Goal: Task Accomplishment & Management: Complete application form

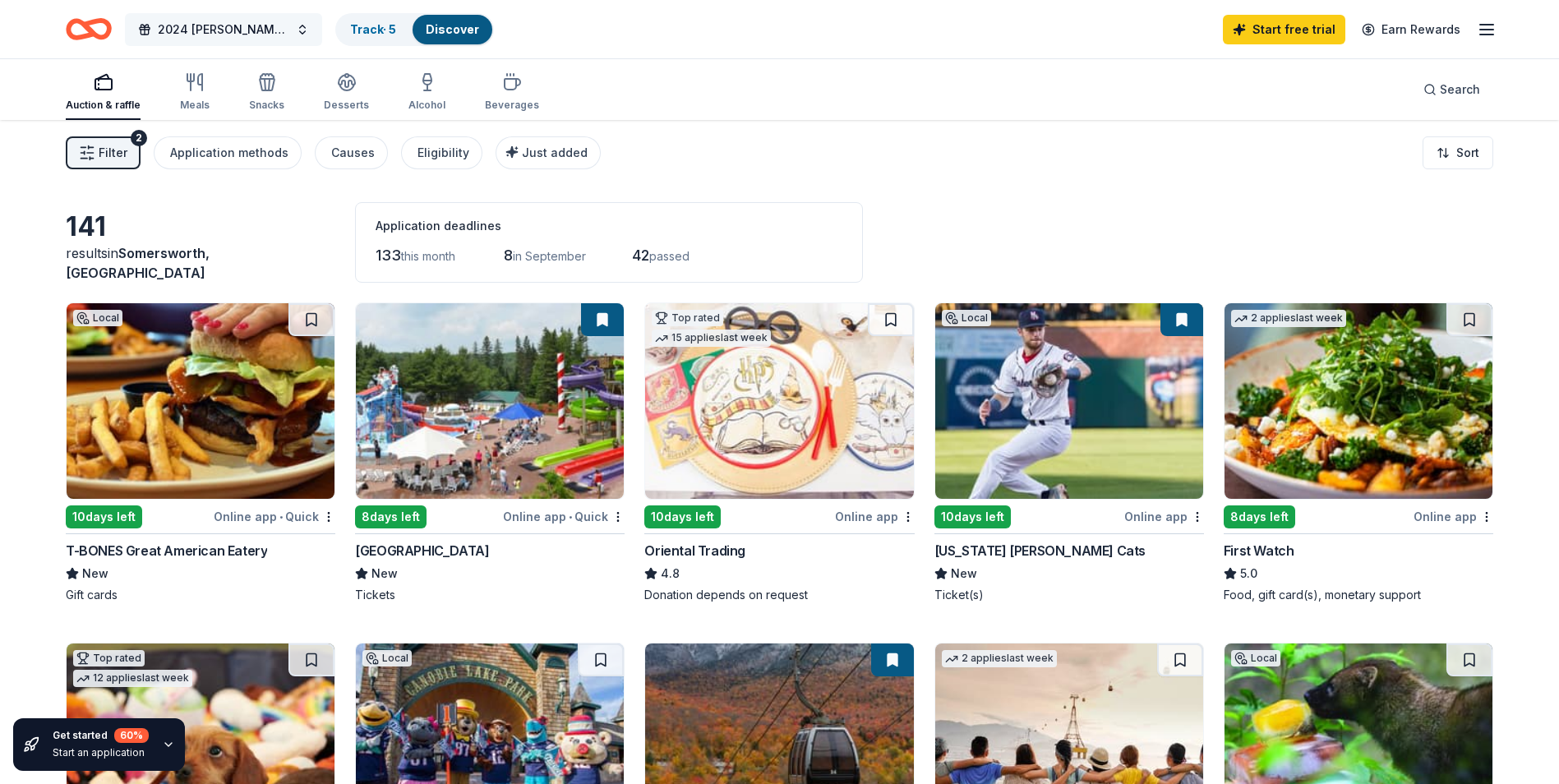
click at [248, 22] on span "2024 [PERSON_NAME]'s 5K website Home page photo" at bounding box center [223, 30] width 132 height 20
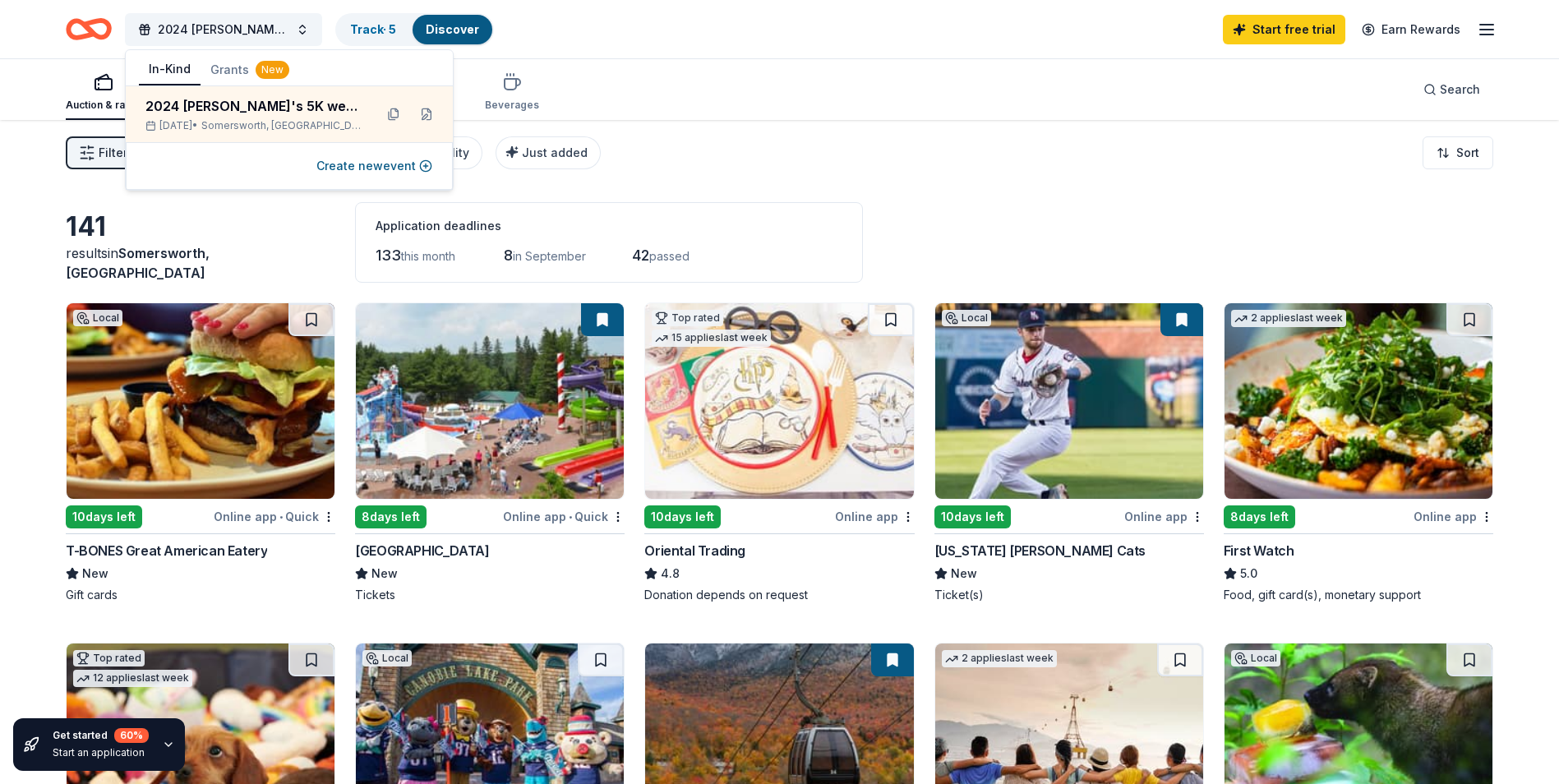
click at [243, 66] on button "Grants New" at bounding box center [250, 69] width 99 height 30
click at [169, 71] on button "In-Kind" at bounding box center [170, 70] width 61 height 32
click at [384, 166] on button "Create new event" at bounding box center [374, 166] width 116 height 20
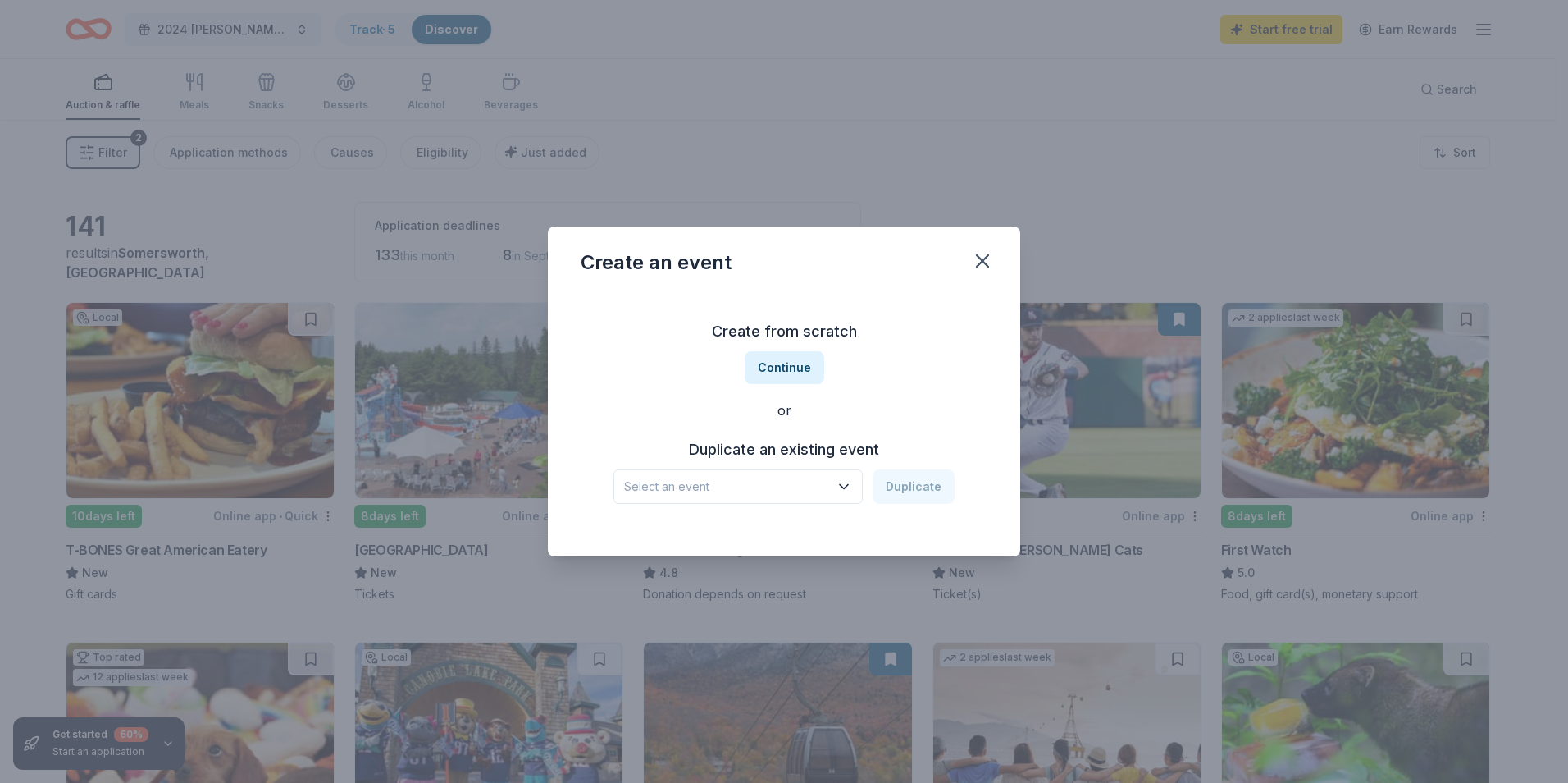
drag, startPoint x: 784, startPoint y: 504, endPoint x: 790, endPoint y: 495, distance: 10.8
click at [790, 495] on div "Create from scratch Continue or Duplicate an existing event Select an event Dup…" at bounding box center [784, 411] width 407 height 238
drag, startPoint x: 790, startPoint y: 495, endPoint x: 773, endPoint y: 478, distance: 24.0
click at [773, 478] on span "Select an event" at bounding box center [727, 486] width 205 height 20
drag, startPoint x: 979, startPoint y: 447, endPoint x: 935, endPoint y: 385, distance: 76.0
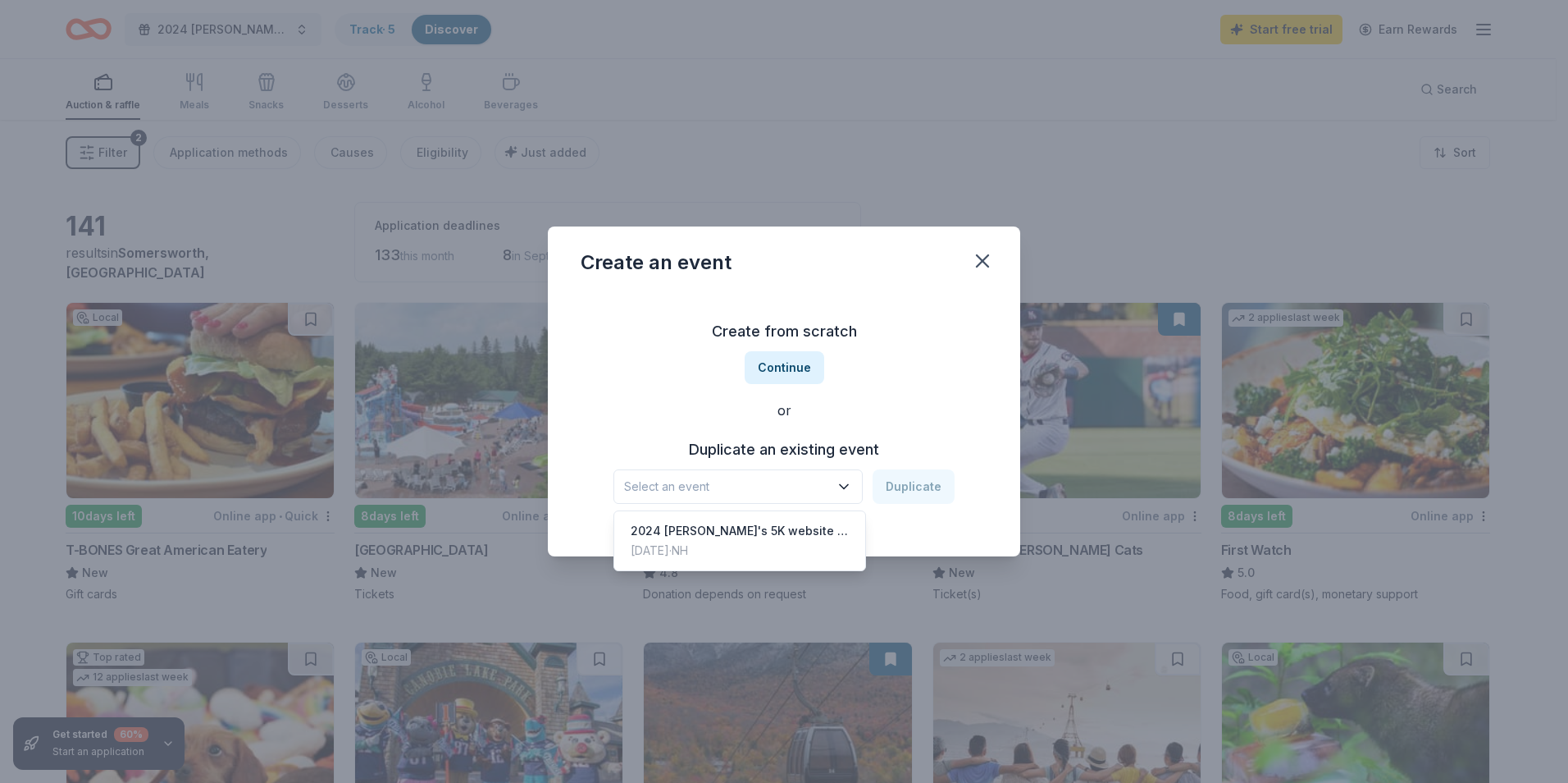
click at [980, 444] on div "Duplicate an existing event Select an event Duplicate" at bounding box center [784, 471] width 407 height 67
click at [794, 361] on button "Continue" at bounding box center [784, 367] width 80 height 33
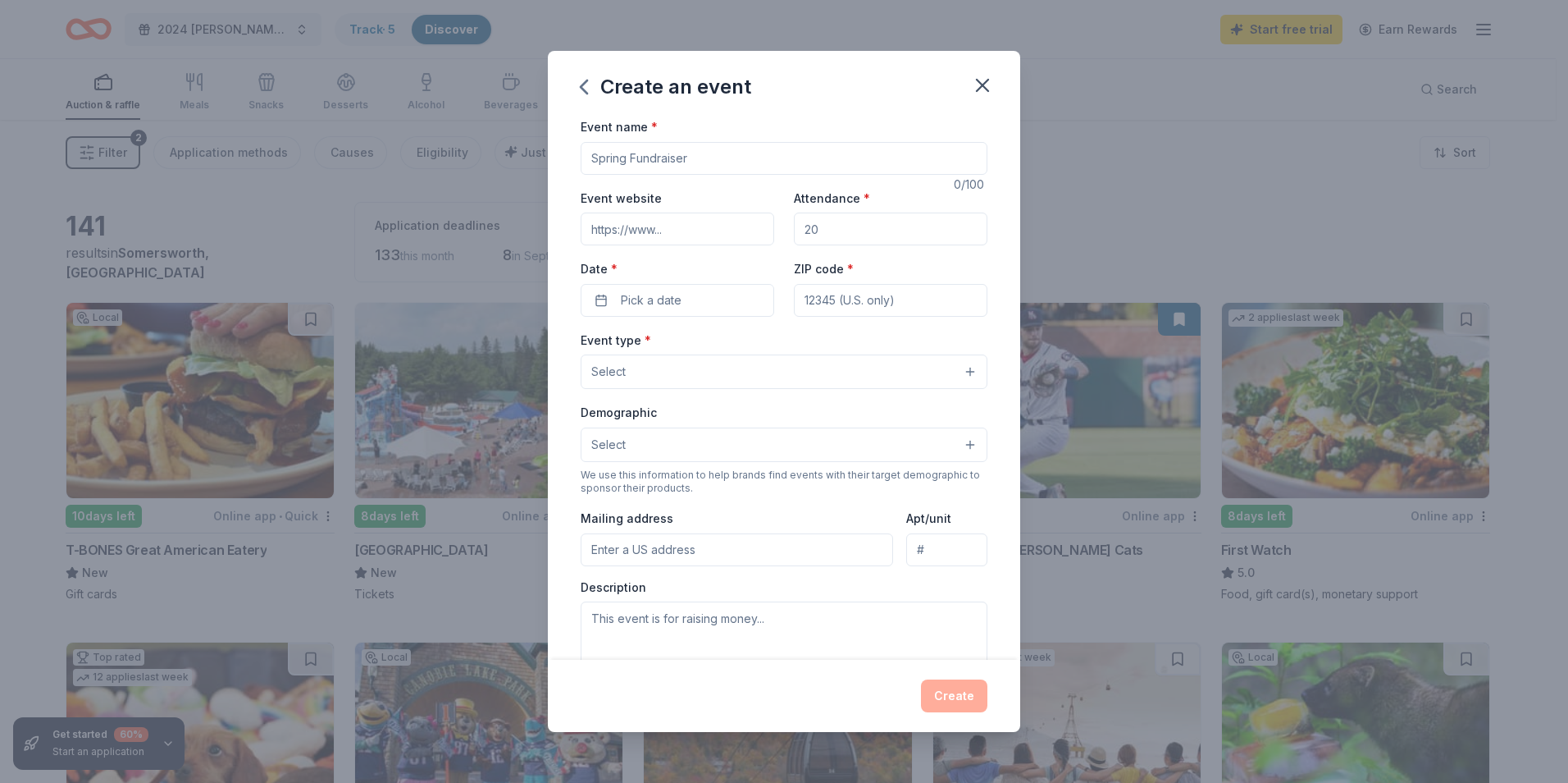
click at [583, 86] on icon "button" at bounding box center [583, 86] width 26 height 26
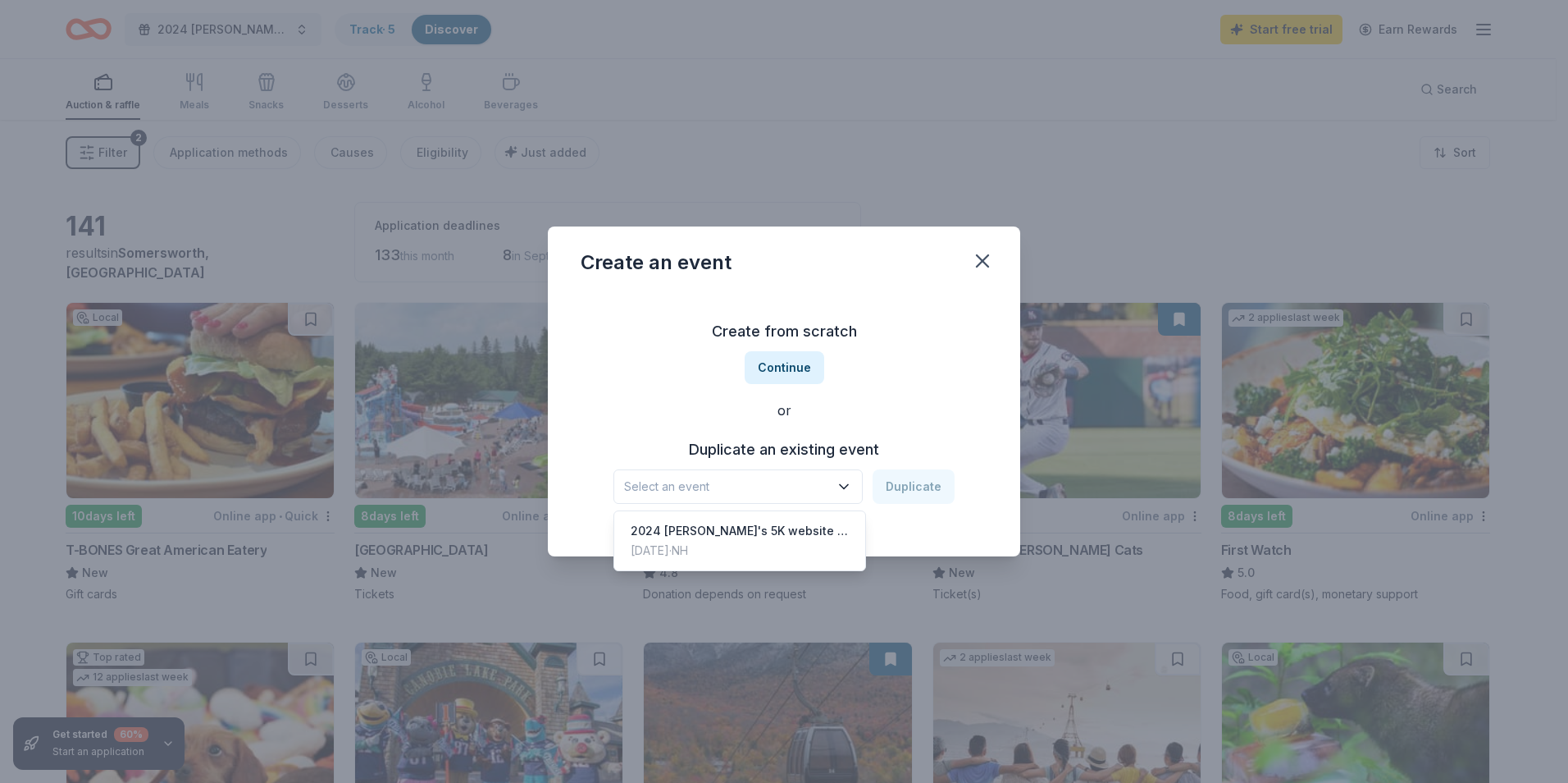
click at [784, 476] on button "Select an event" at bounding box center [738, 487] width 249 height 35
click at [764, 539] on div "2024 [PERSON_NAME]'s 5K website Home page photo" at bounding box center [739, 531] width 218 height 20
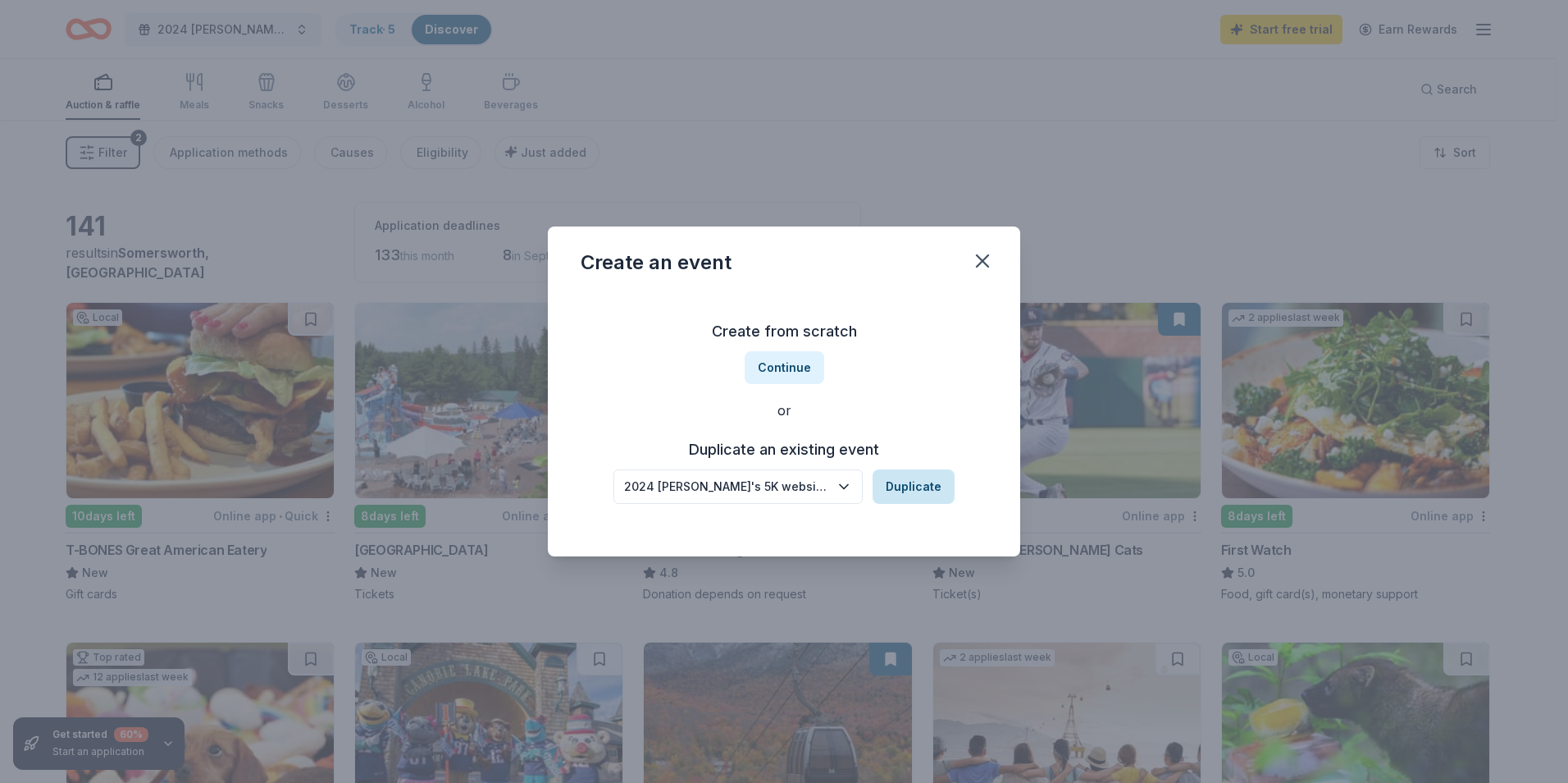
click at [949, 482] on button "Duplicate" at bounding box center [914, 487] width 82 height 35
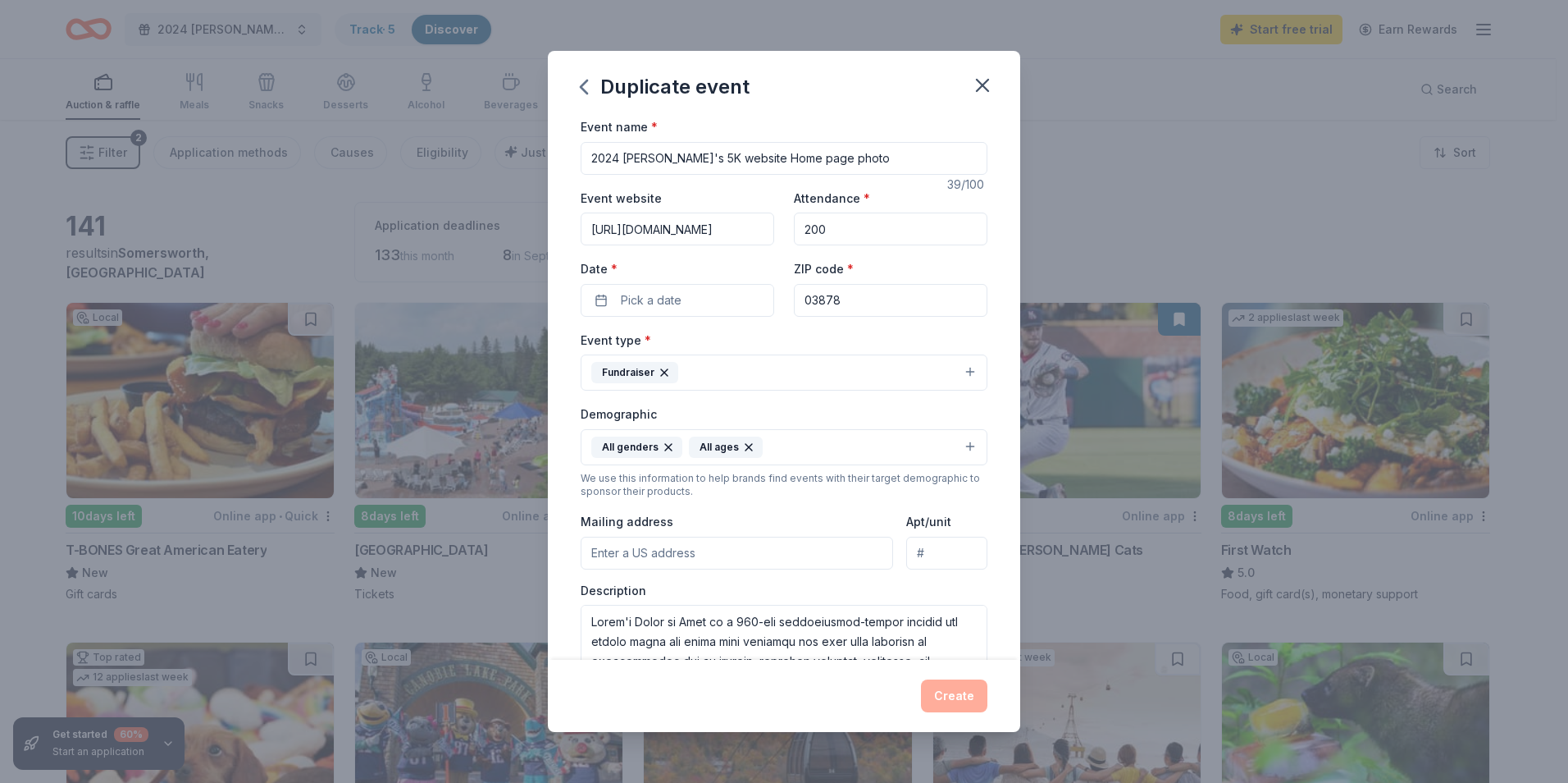
click at [617, 162] on input "2024 [PERSON_NAME]'s 5K website Home page photo" at bounding box center [784, 158] width 407 height 33
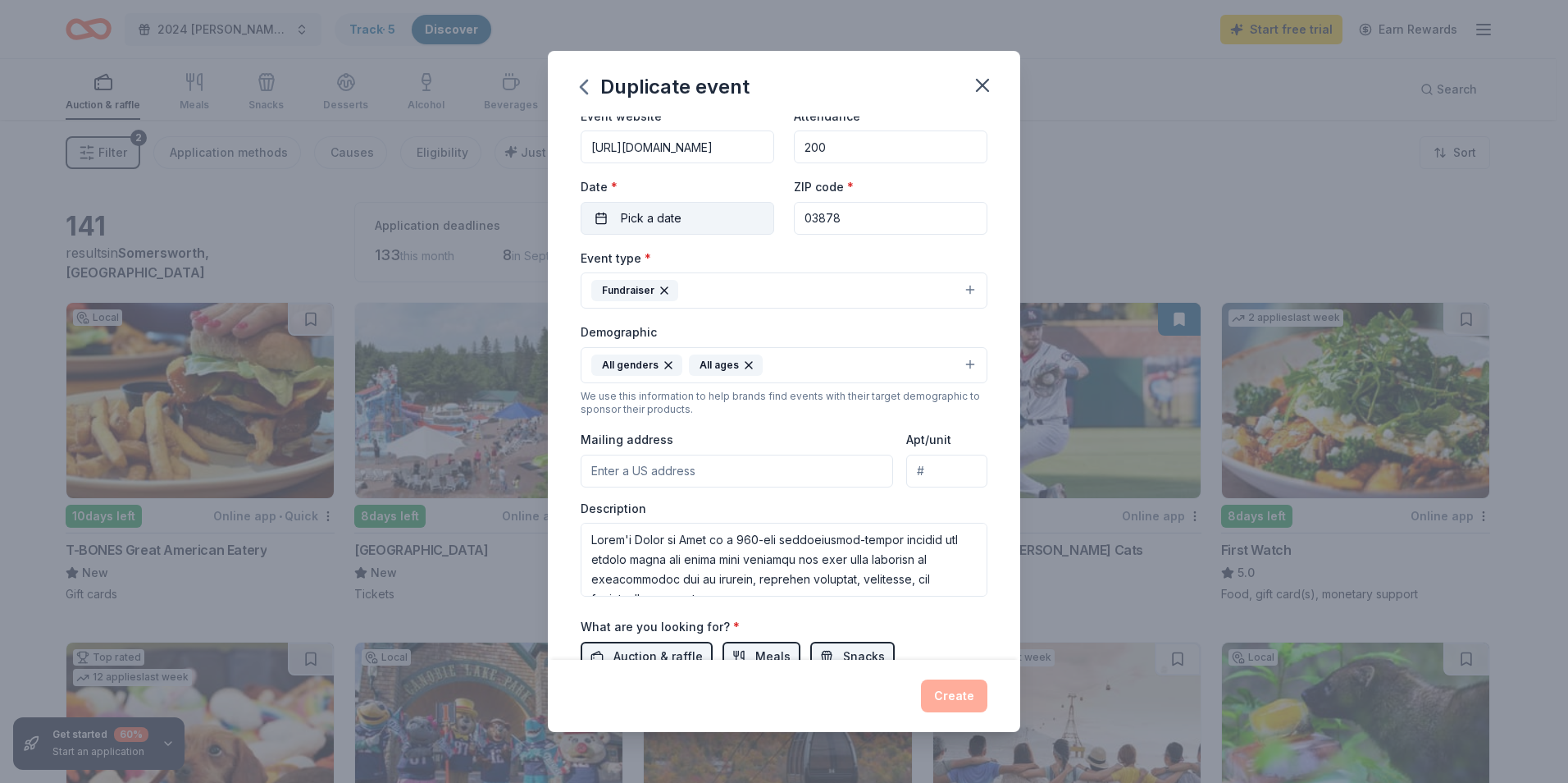
type input "2025 [PERSON_NAME]'s 5K website Home page photo"
click at [602, 219] on button "Pick a date" at bounding box center [677, 219] width 193 height 33
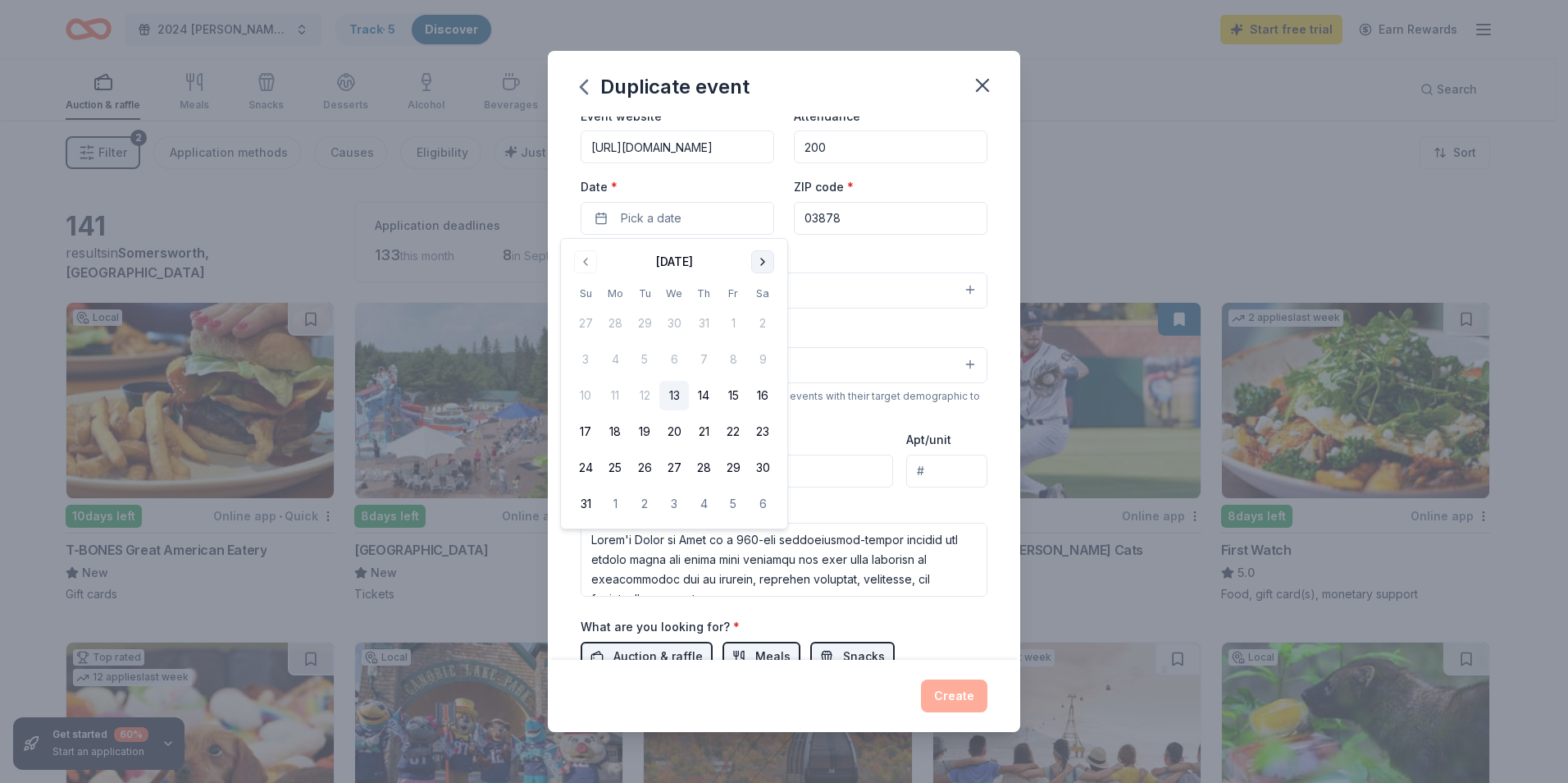
click at [768, 265] on button "Go to next month" at bounding box center [762, 262] width 23 height 23
click at [761, 391] on button "20" at bounding box center [762, 395] width 30 height 30
click at [898, 123] on div "Attendance * 200" at bounding box center [891, 134] width 193 height 58
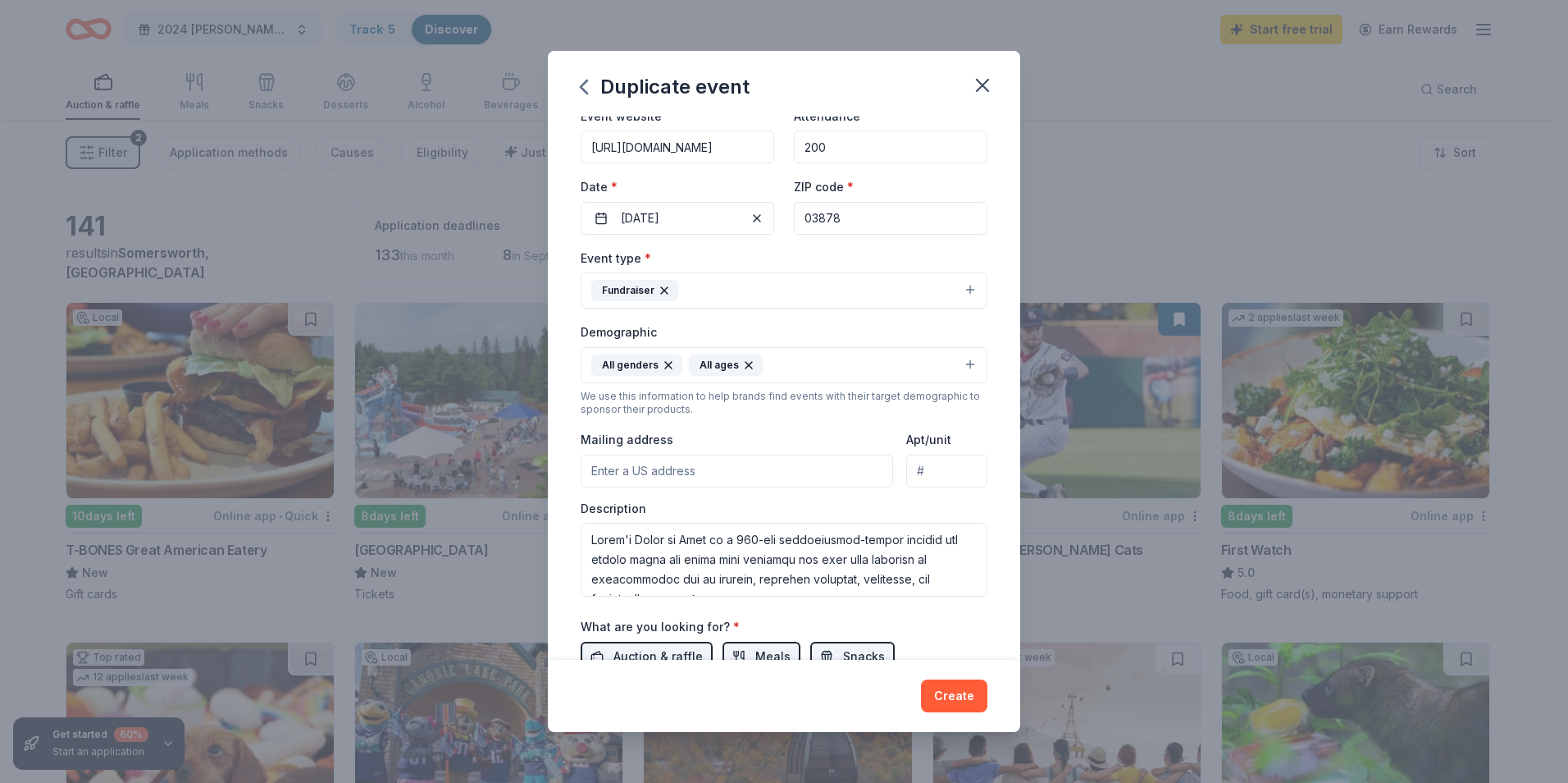
click at [762, 465] on input "Mailing address" at bounding box center [737, 471] width 312 height 33
type input "[STREET_ADDRESS]"
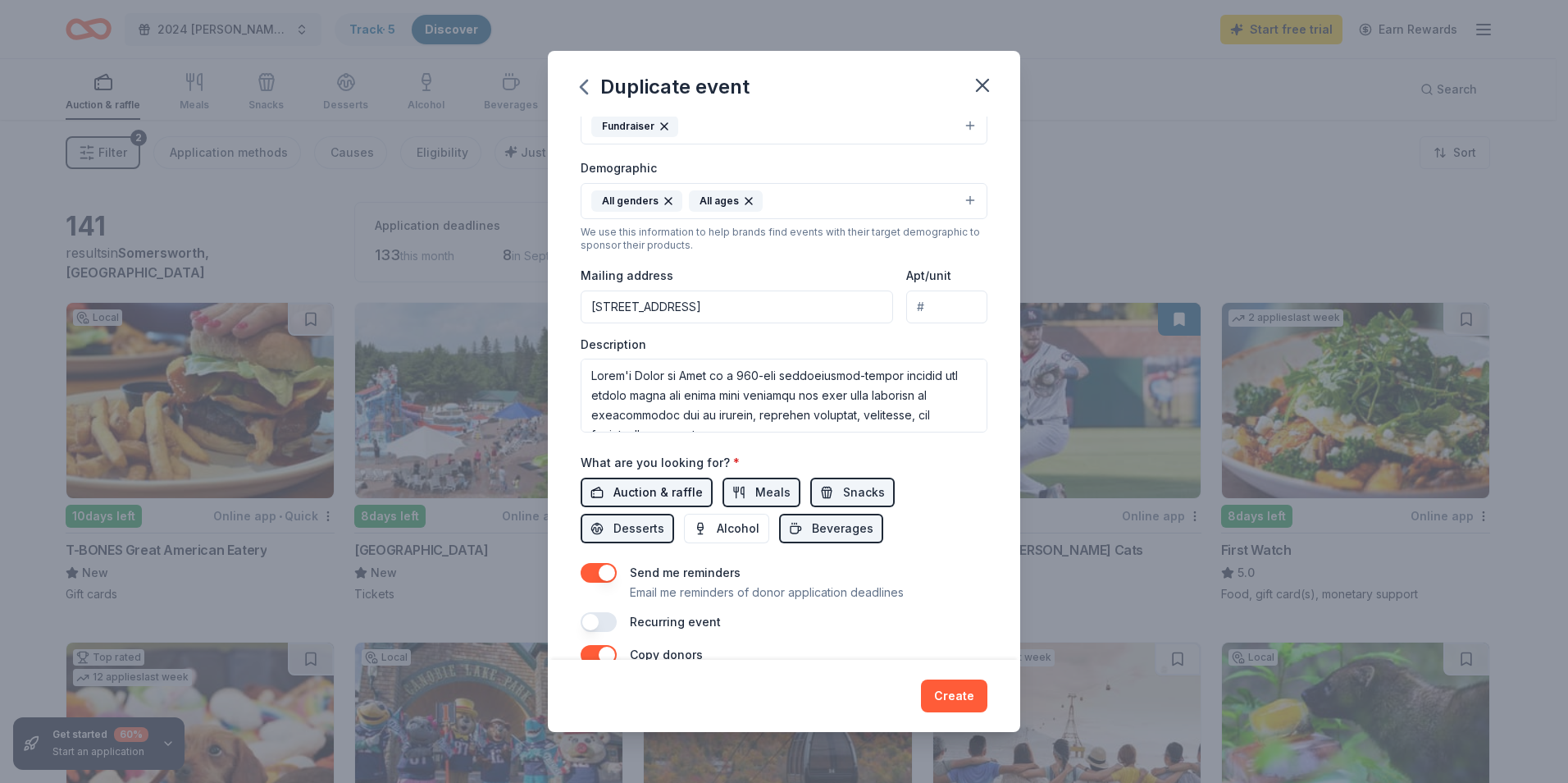
click at [689, 491] on span "Auction & raffle" at bounding box center [657, 492] width 89 height 20
click at [773, 498] on span "Meals" at bounding box center [773, 492] width 35 height 20
click at [813, 494] on button "Snacks" at bounding box center [852, 492] width 84 height 30
click at [642, 493] on span "Auction & raffle" at bounding box center [657, 492] width 89 height 20
drag, startPoint x: 739, startPoint y: 492, endPoint x: 798, endPoint y: 492, distance: 59.0
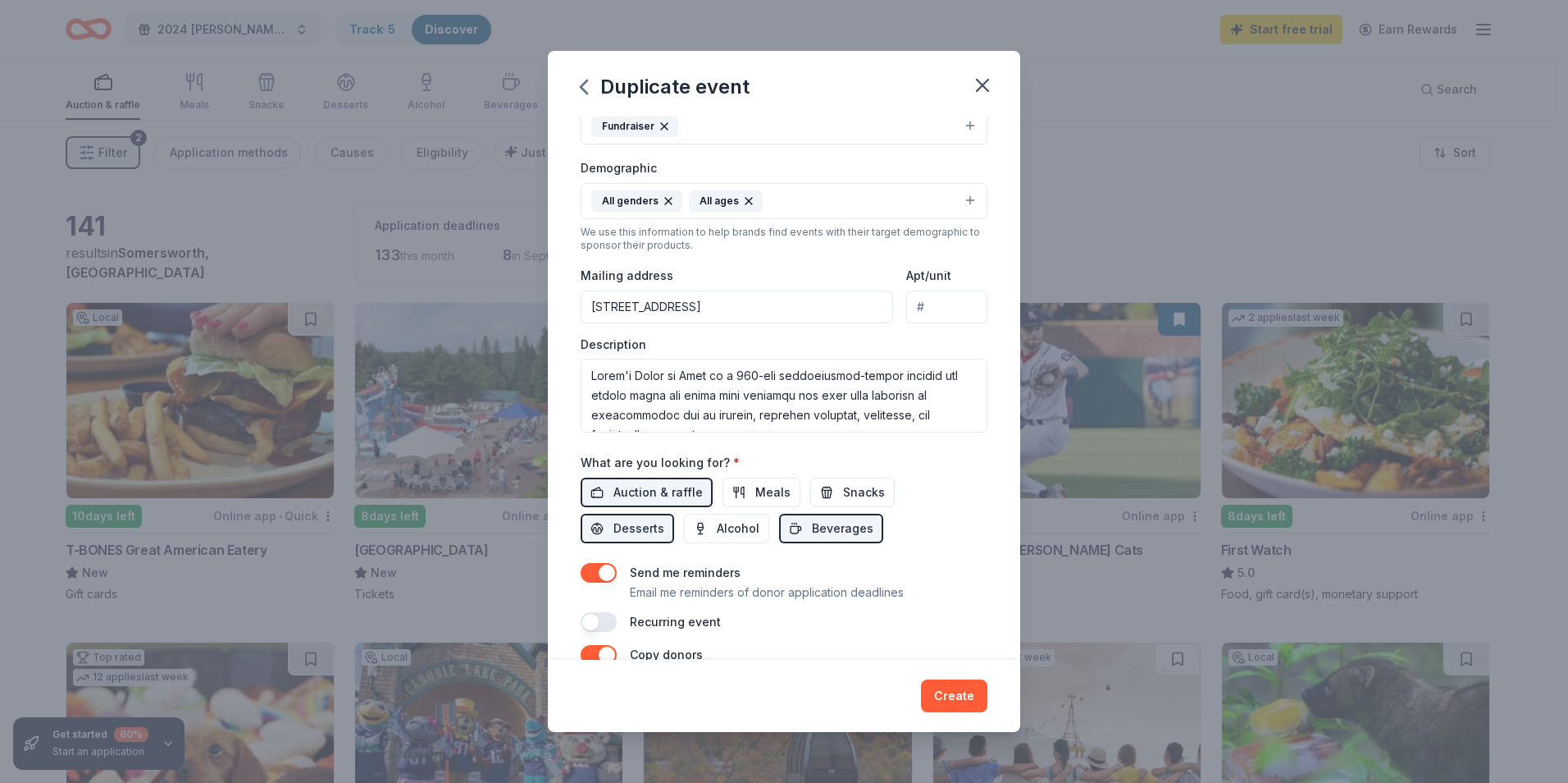
click at [739, 492] on button "Meals" at bounding box center [761, 492] width 78 height 30
click at [877, 489] on button "Snacks" at bounding box center [852, 492] width 84 height 30
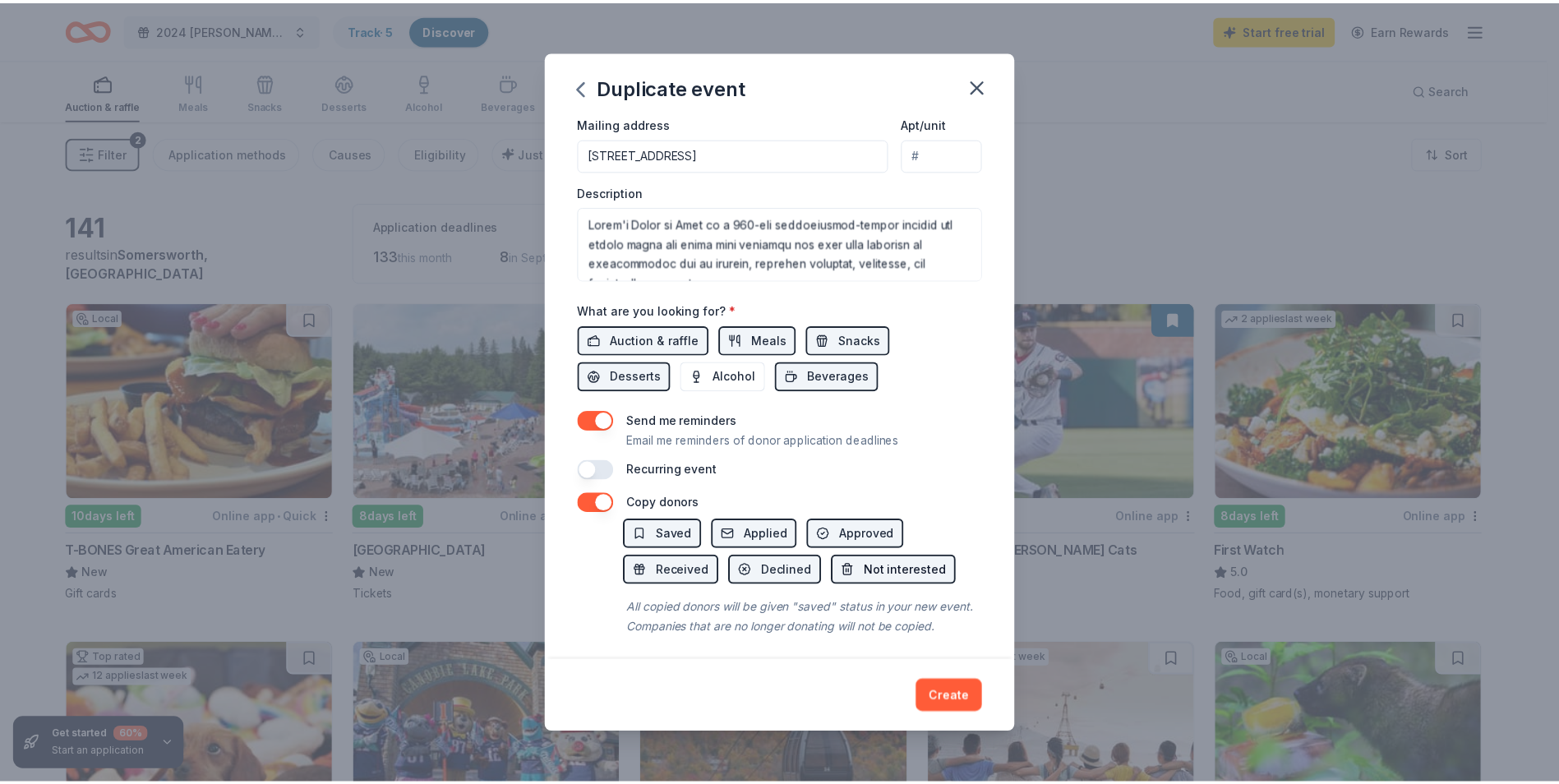
scroll to position [411, 0]
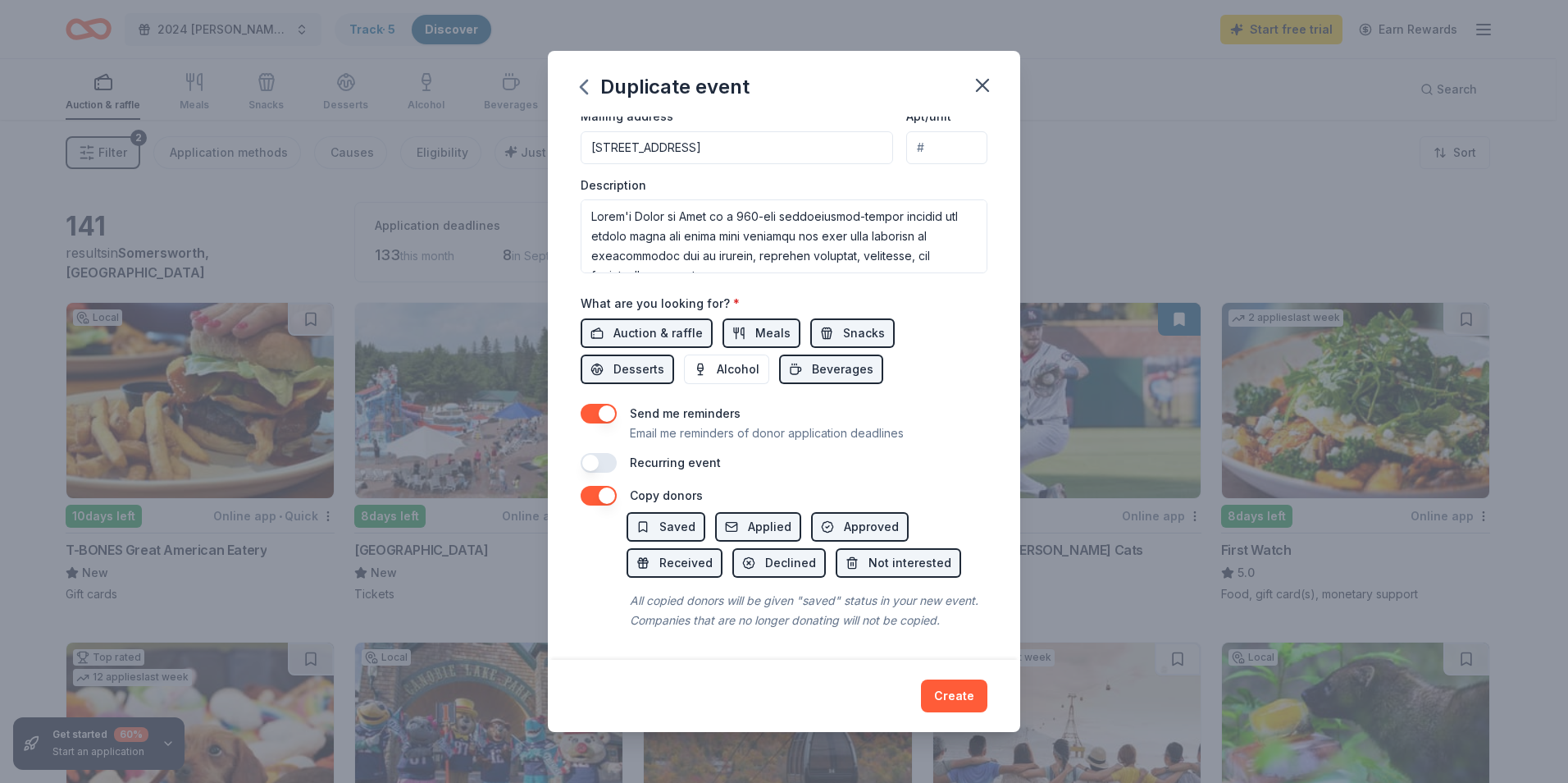
click at [950, 700] on button "Create" at bounding box center [954, 696] width 66 height 33
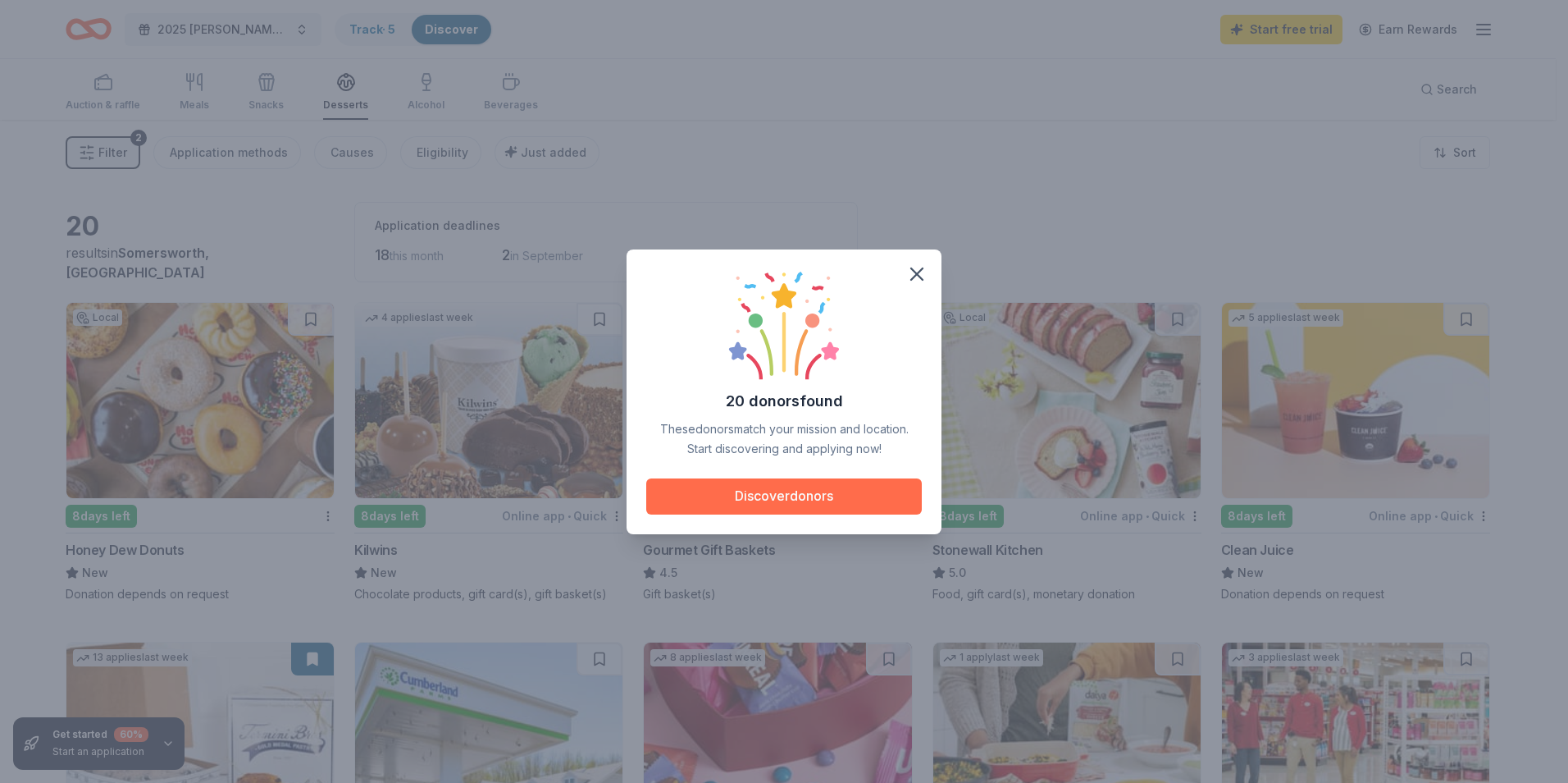
click at [799, 490] on button "Discover donors" at bounding box center [784, 496] width 276 height 36
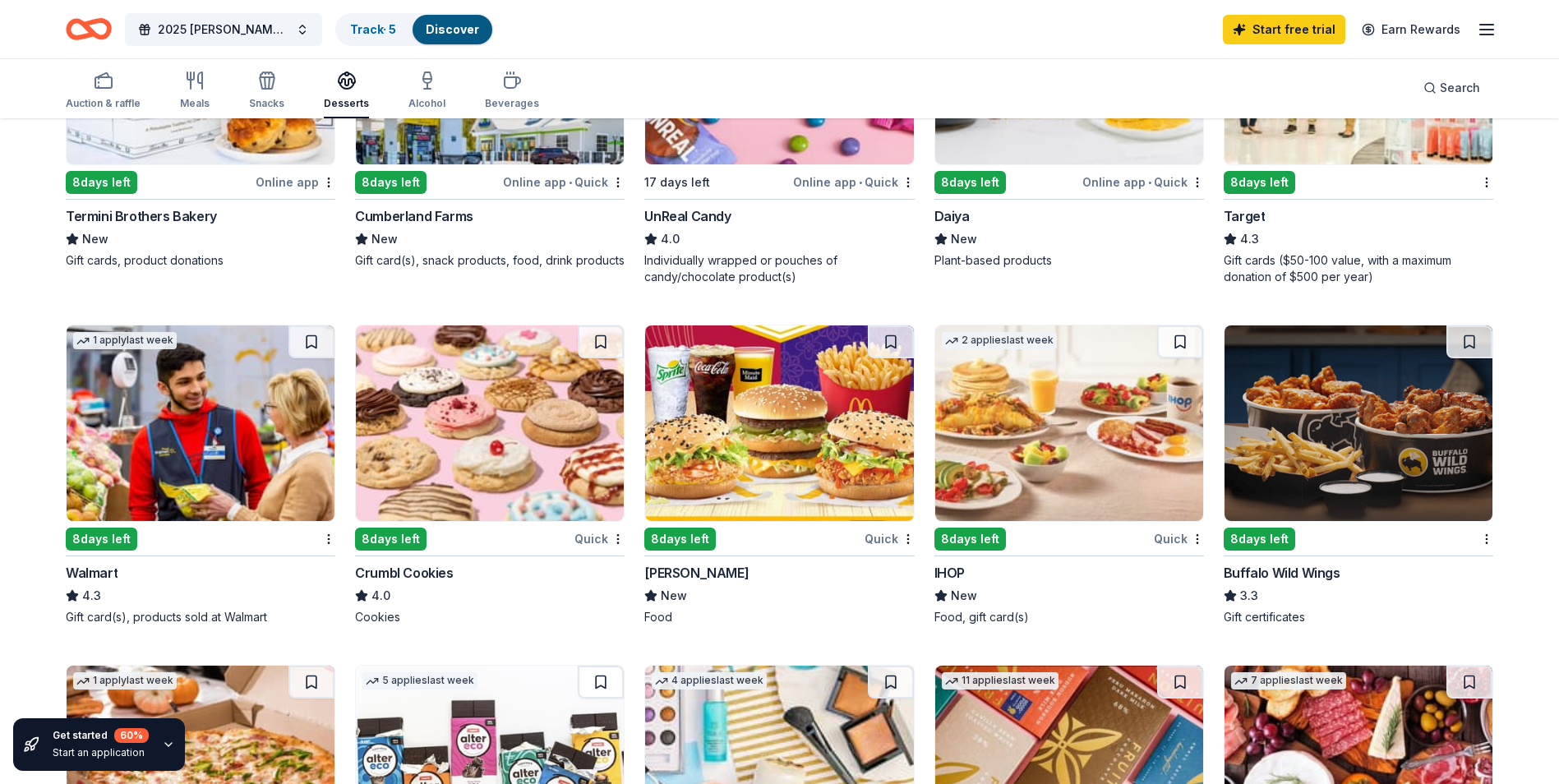
scroll to position [411, 0]
